Goal: Task Accomplishment & Management: Manage account settings

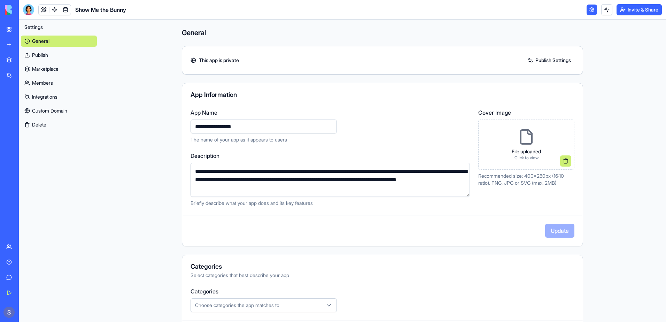
click at [30, 33] on link "My Workspace" at bounding box center [16, 29] width 28 height 14
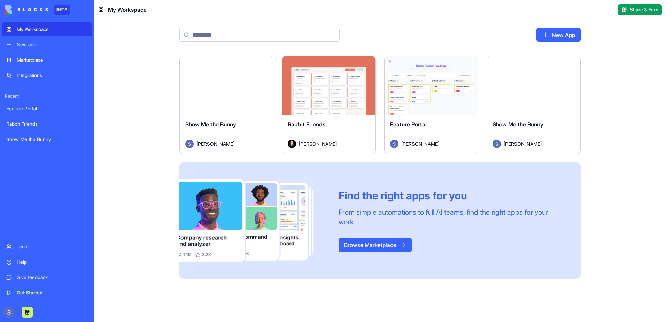
click at [517, 114] on div "Launch" at bounding box center [533, 85] width 93 height 59
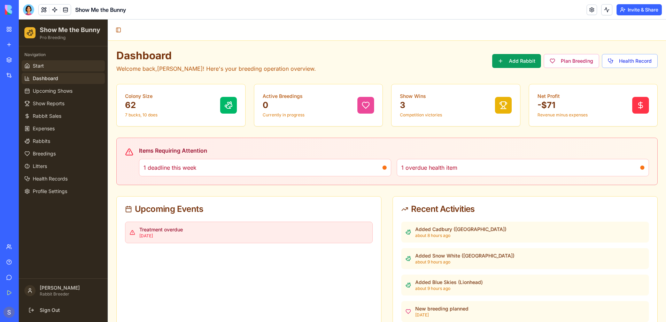
click at [41, 69] on span "Start" at bounding box center [38, 65] width 11 height 7
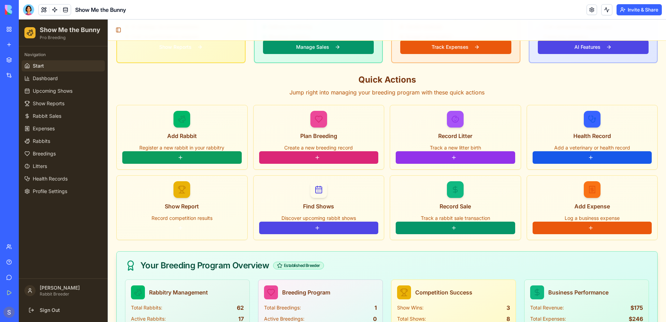
scroll to position [523, 0]
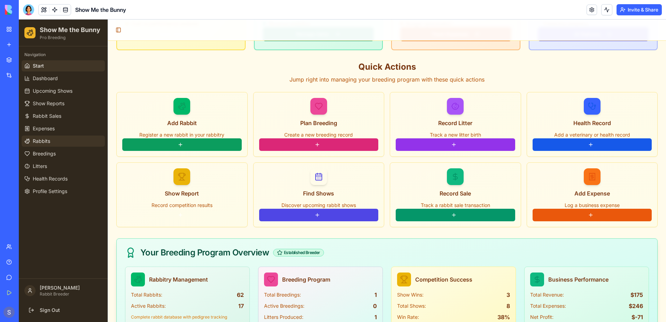
click at [51, 141] on link "Rabbits" at bounding box center [63, 141] width 83 height 11
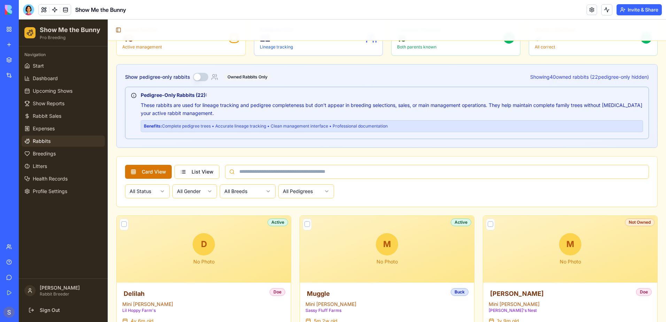
scroll to position [209, 0]
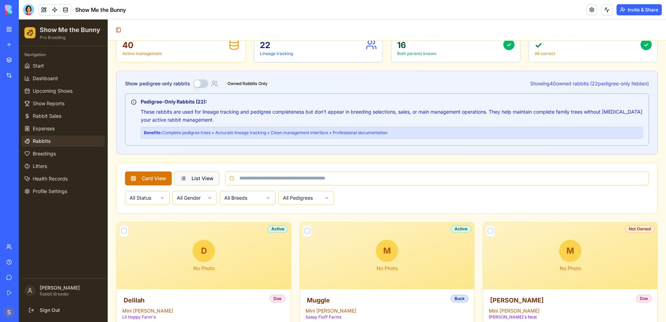
click at [210, 176] on button "List View" at bounding box center [197, 178] width 45 height 14
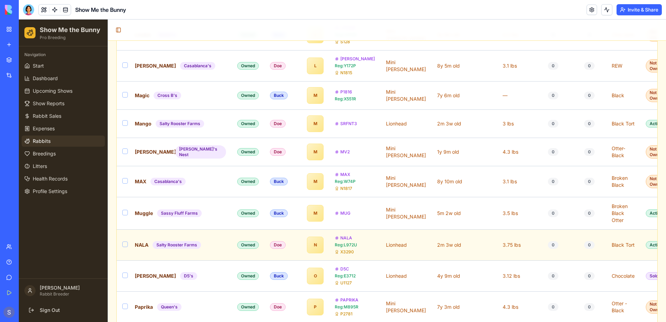
scroll to position [976, 0]
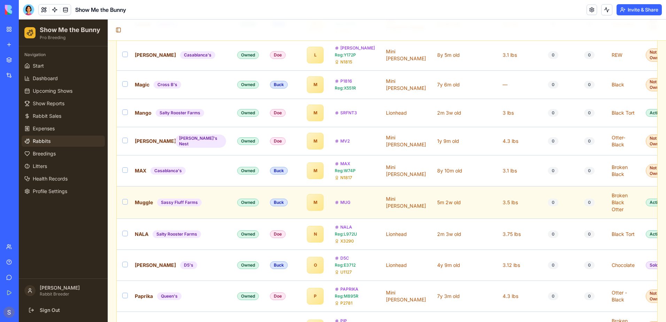
click at [432, 207] on td "5m 2w old" at bounding box center [465, 202] width 66 height 32
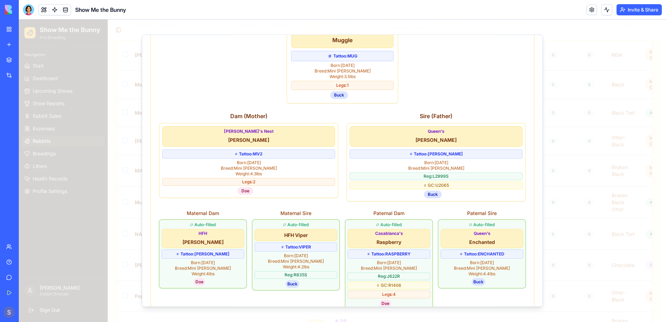
scroll to position [212, 0]
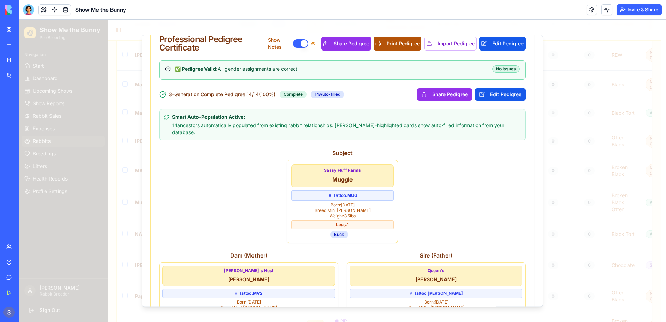
click at [394, 48] on button "Print Pedigree" at bounding box center [398, 44] width 48 height 14
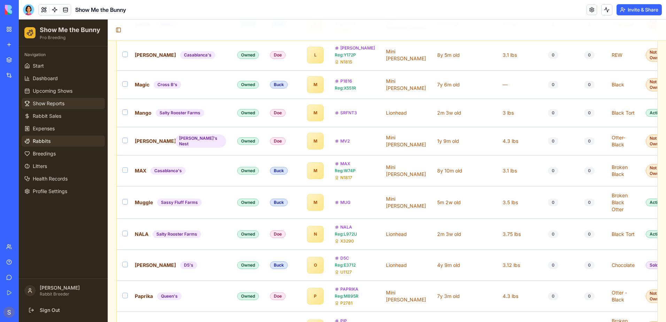
click at [53, 104] on span "Show Reports" at bounding box center [49, 103] width 32 height 7
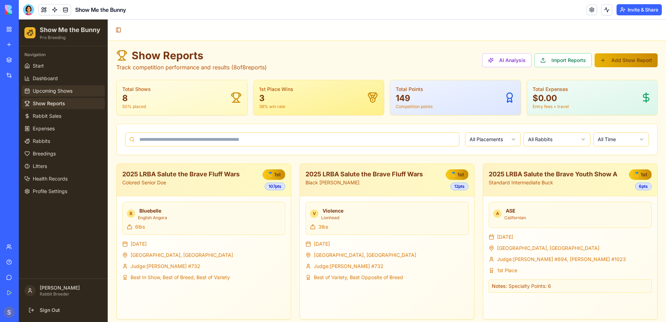
click at [60, 93] on span "Upcoming Shows" at bounding box center [53, 90] width 40 height 7
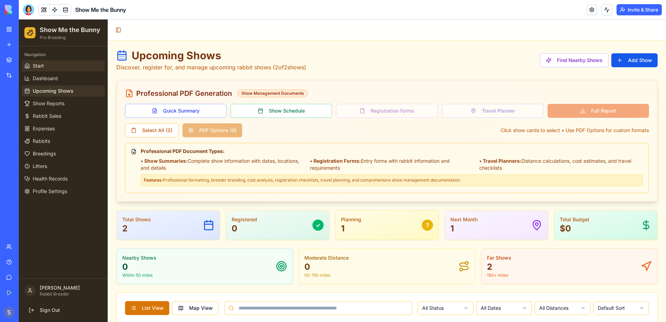
click at [50, 68] on link "Start" at bounding box center [63, 65] width 83 height 11
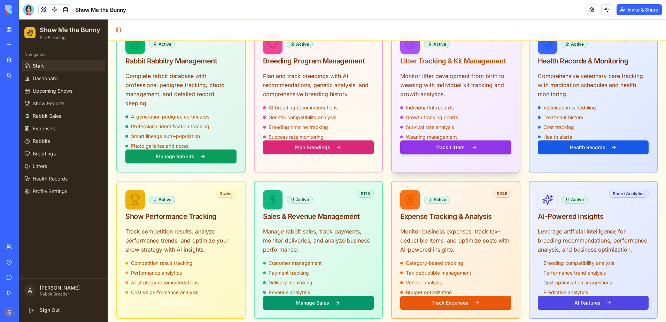
scroll to position [418, 0]
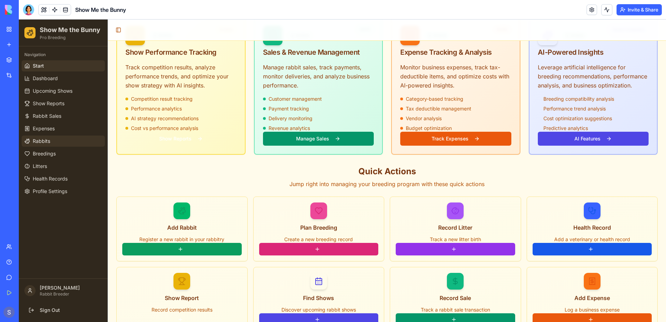
click at [71, 143] on link "Rabbits" at bounding box center [63, 141] width 83 height 11
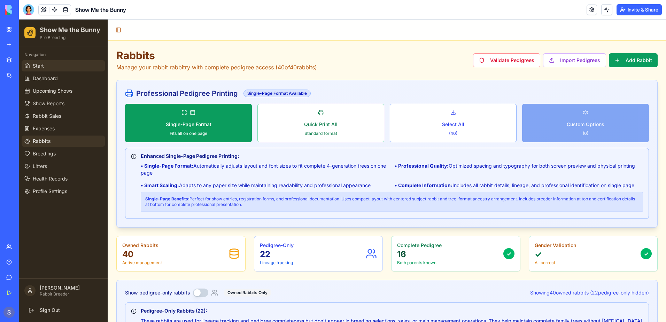
click at [46, 69] on link "Start" at bounding box center [63, 65] width 83 height 11
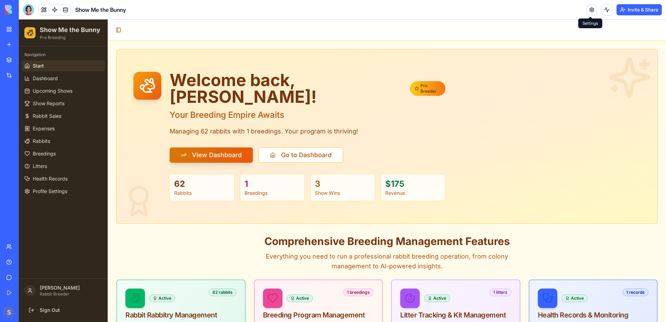
click at [587, 13] on link at bounding box center [592, 10] width 10 height 10
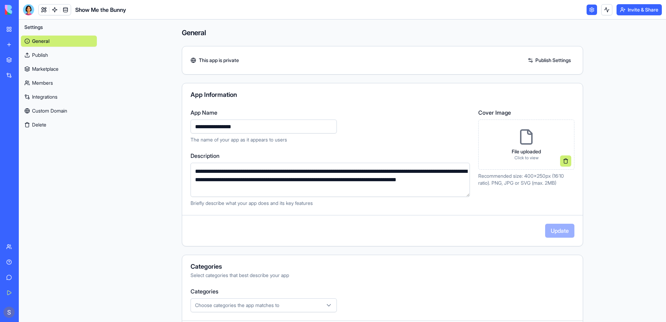
drag, startPoint x: 192, startPoint y: 172, endPoint x: 301, endPoint y: 192, distance: 111.3
click at [301, 192] on textarea "**********" at bounding box center [330, 180] width 279 height 34
